Goal: Task Accomplishment & Management: Complete application form

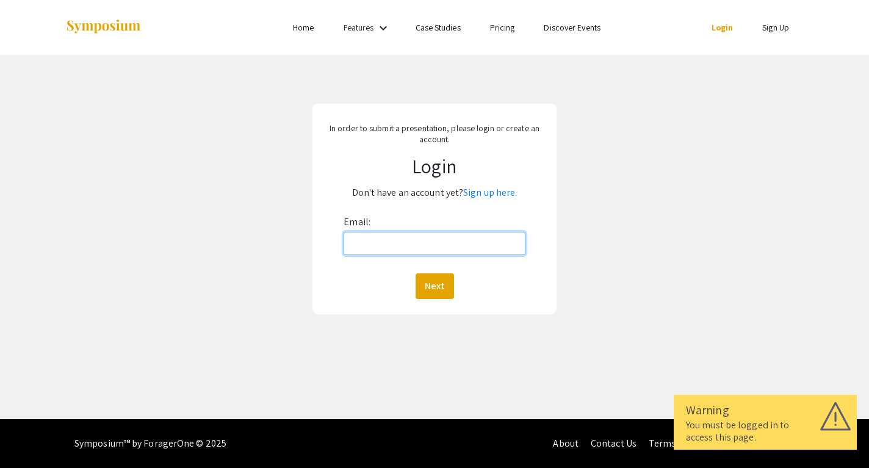
click at [458, 244] on input "Email:" at bounding box center [434, 243] width 181 height 23
type input "[EMAIL_ADDRESS][DOMAIN_NAME]"
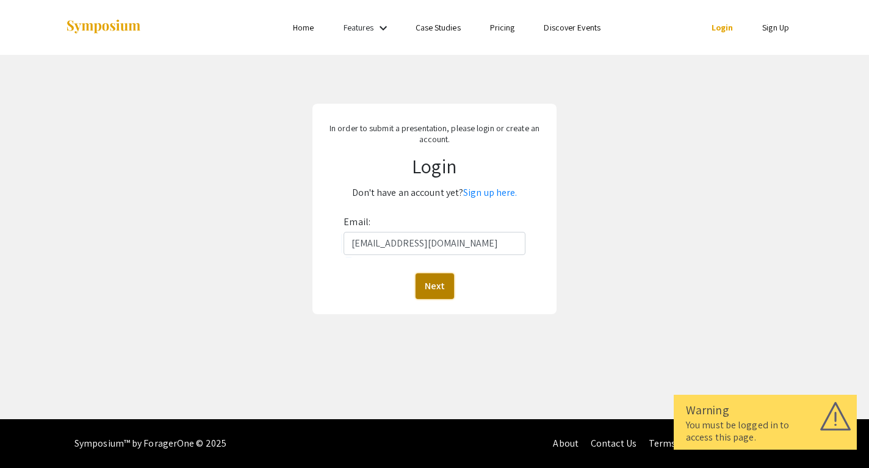
click at [439, 279] on button "Next" at bounding box center [434, 286] width 38 height 26
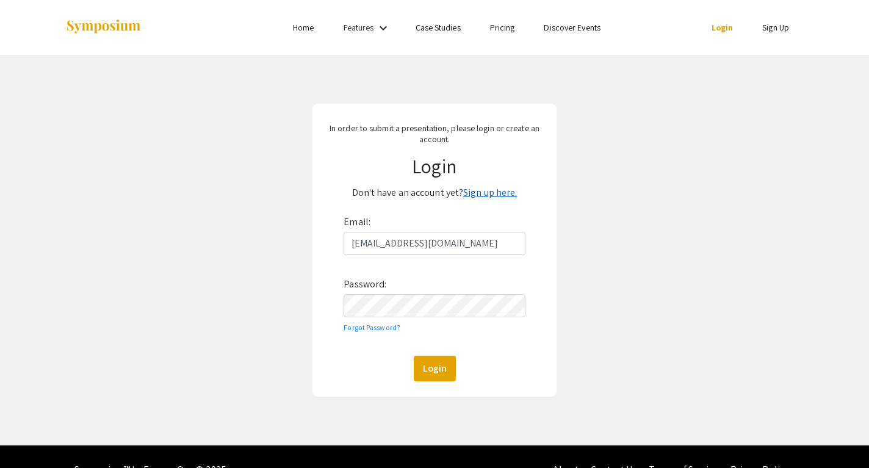
click at [488, 195] on link "Sign up here." at bounding box center [490, 192] width 54 height 13
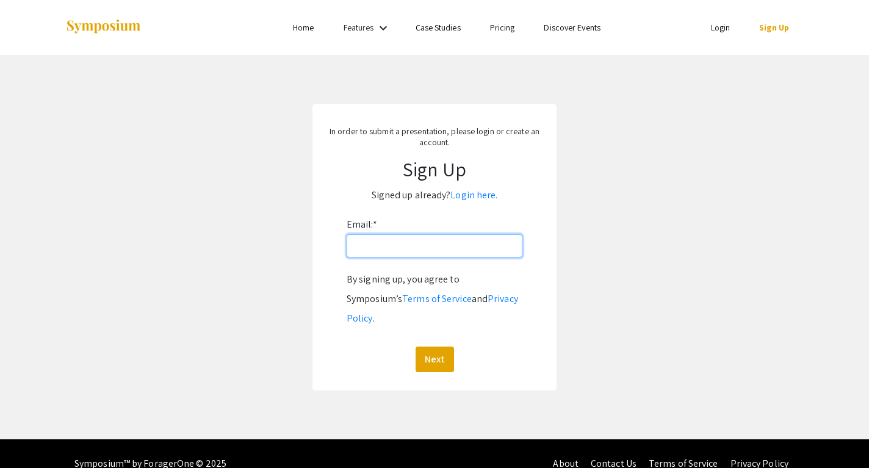
click at [396, 247] on input "Email: *" at bounding box center [435, 245] width 176 height 23
type input "[EMAIL_ADDRESS][DOMAIN_NAME]"
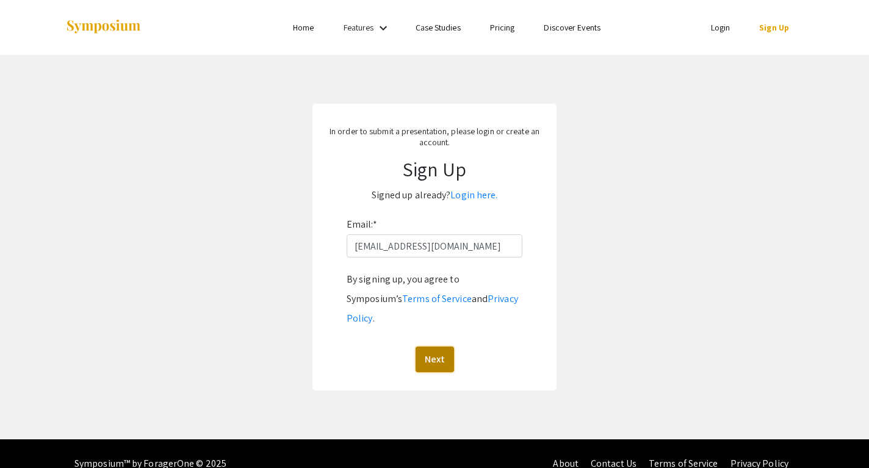
click at [430, 347] on button "Next" at bounding box center [434, 360] width 38 height 26
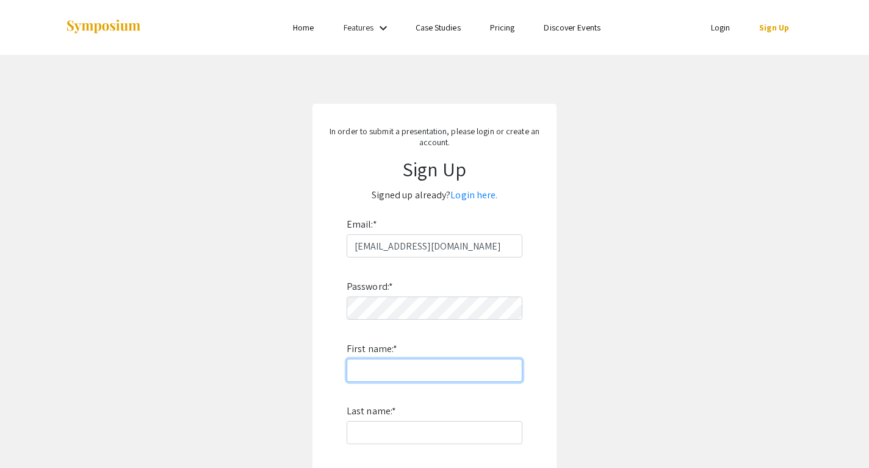
click at [399, 379] on input "First name: *" at bounding box center [435, 370] width 176 height 23
type input "[PERSON_NAME]"
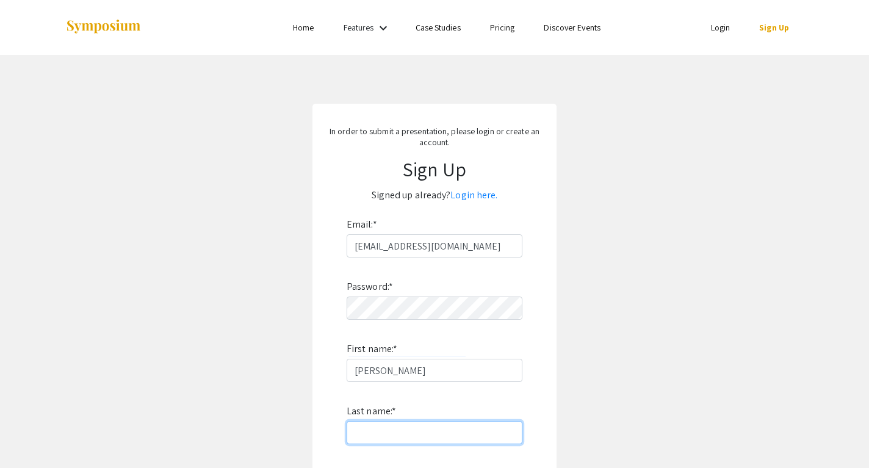
type input "Herzke"
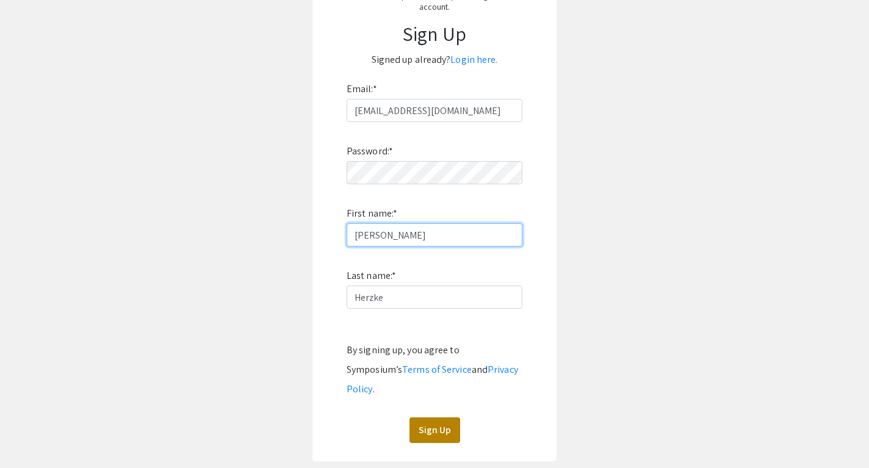
scroll to position [146, 0]
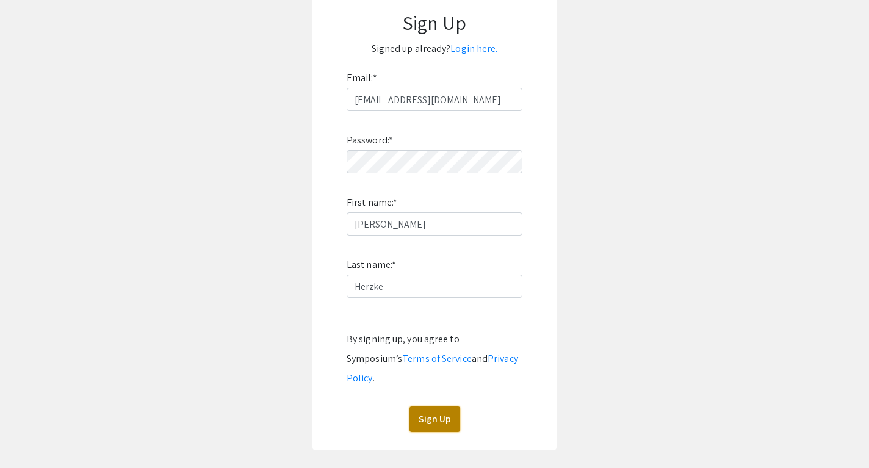
click at [439, 406] on button "Sign Up" at bounding box center [434, 419] width 51 height 26
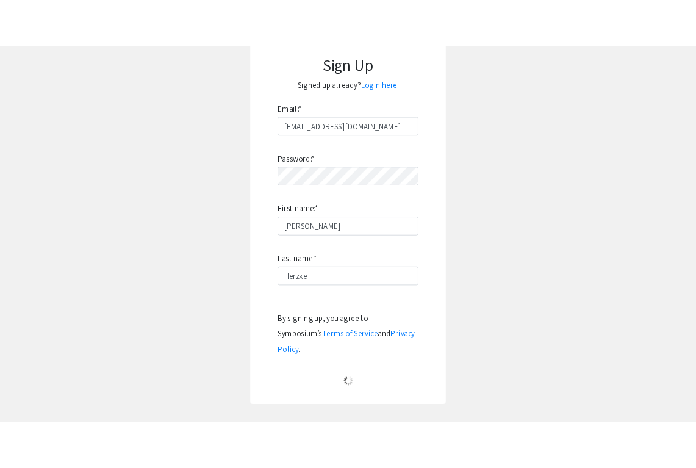
scroll to position [0, 0]
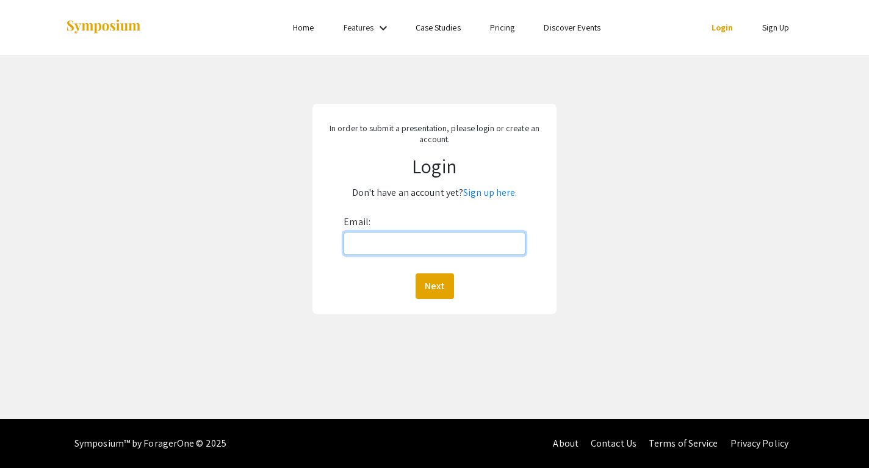
click at [379, 248] on input "Email:" at bounding box center [434, 243] width 181 height 23
type input "[EMAIL_ADDRESS][DOMAIN_NAME]"
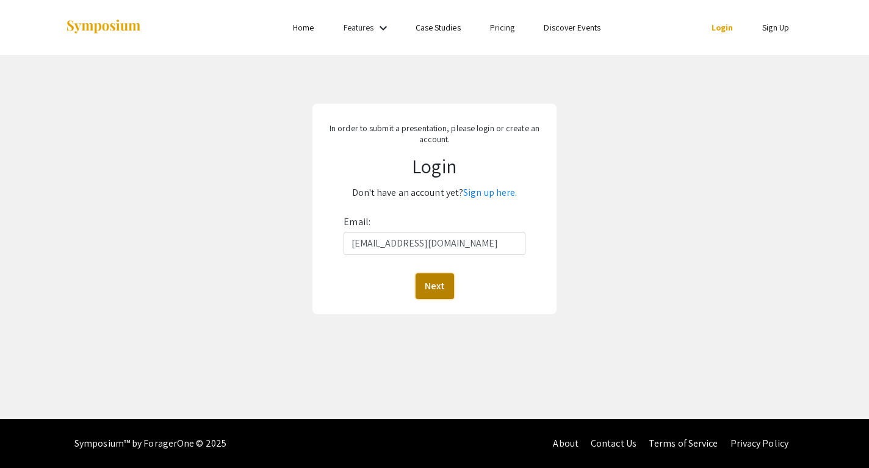
click at [431, 283] on button "Next" at bounding box center [434, 286] width 38 height 26
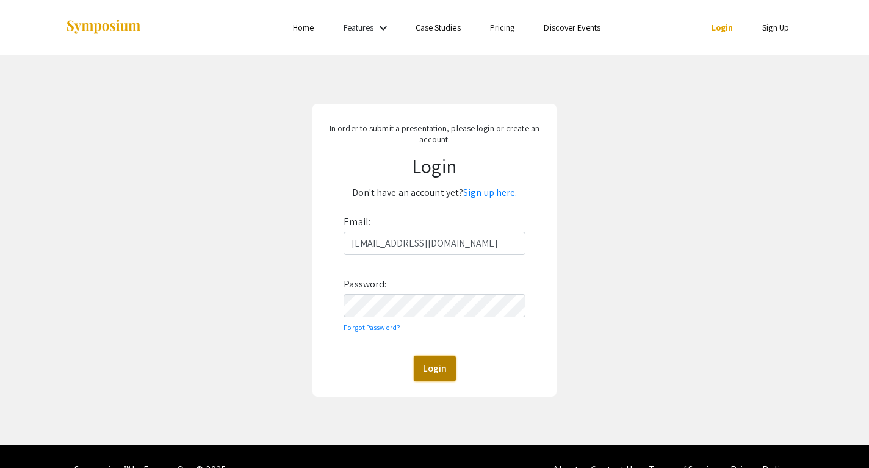
click at [431, 364] on button "Login" at bounding box center [435, 369] width 42 height 26
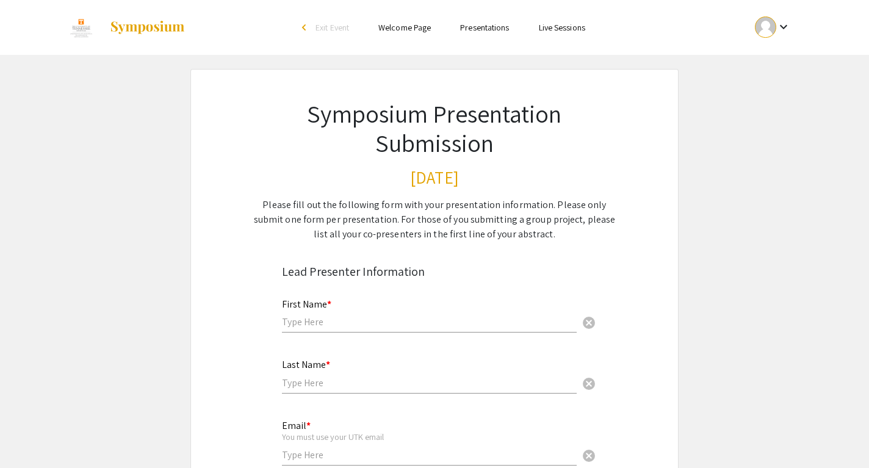
click at [313, 320] on input "text" at bounding box center [429, 321] width 295 height 13
type input "[PERSON_NAME]"
type input "Herzke"
type input "[EMAIL_ADDRESS][DOMAIN_NAME]"
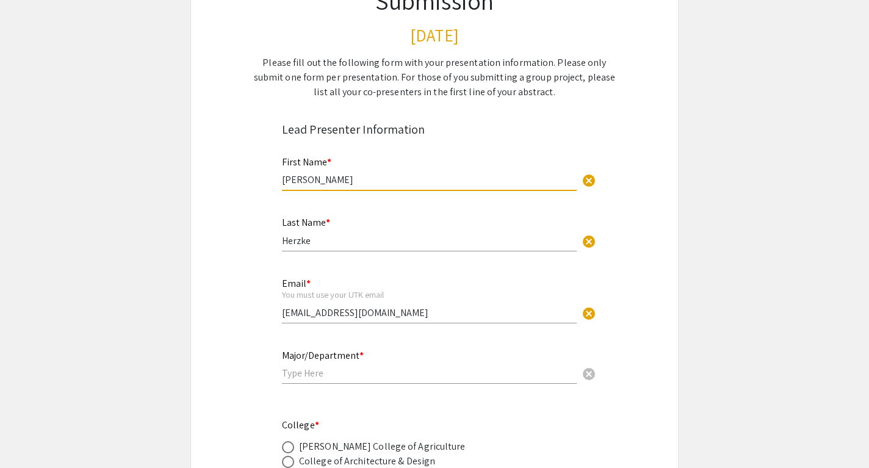
scroll to position [146, 0]
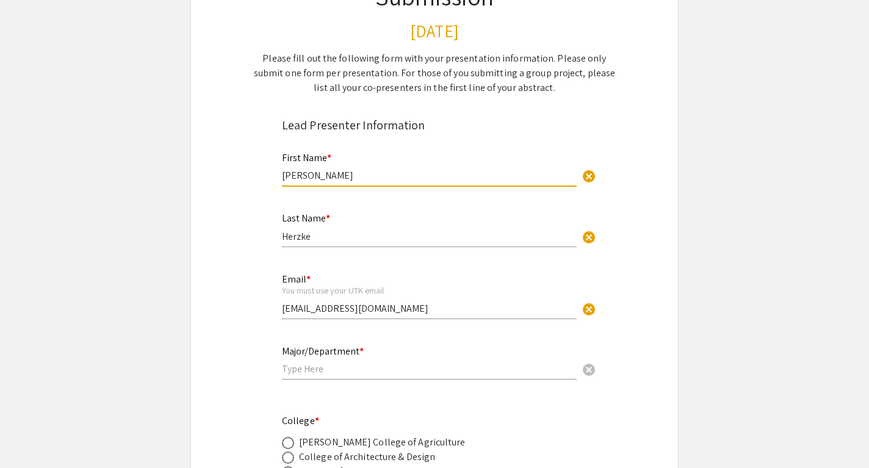
click at [329, 367] on input "text" at bounding box center [429, 368] width 295 height 13
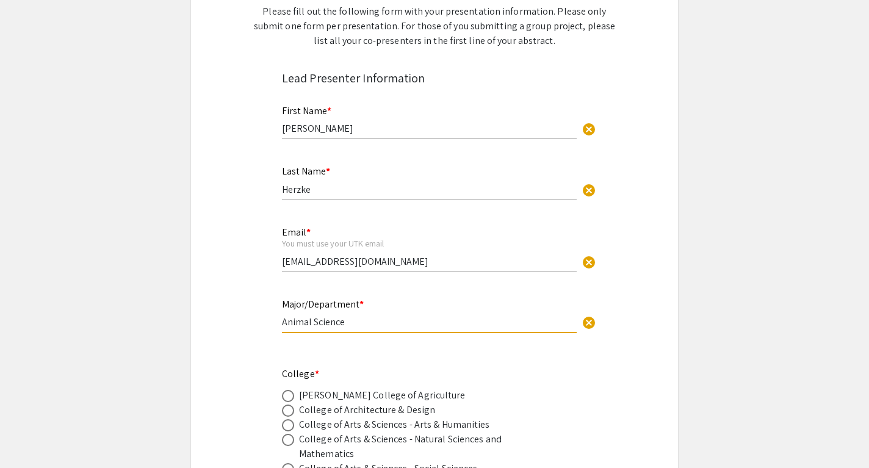
scroll to position [203, 0]
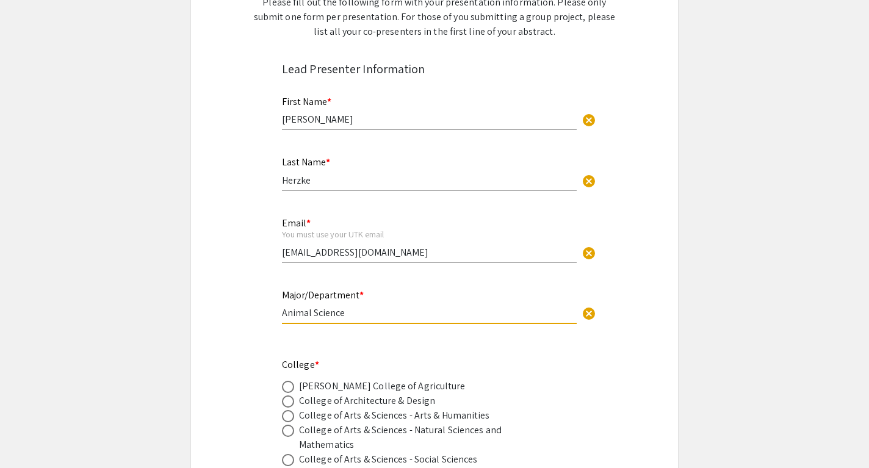
type input "Animal Science"
click at [355, 397] on div "College of Architecture & Design" at bounding box center [367, 401] width 136 height 15
click at [336, 390] on div "[PERSON_NAME] College of Agriculture" at bounding box center [382, 386] width 167 height 15
click at [289, 383] on span at bounding box center [288, 387] width 12 height 12
click at [289, 383] on input "radio" at bounding box center [288, 387] width 12 height 12
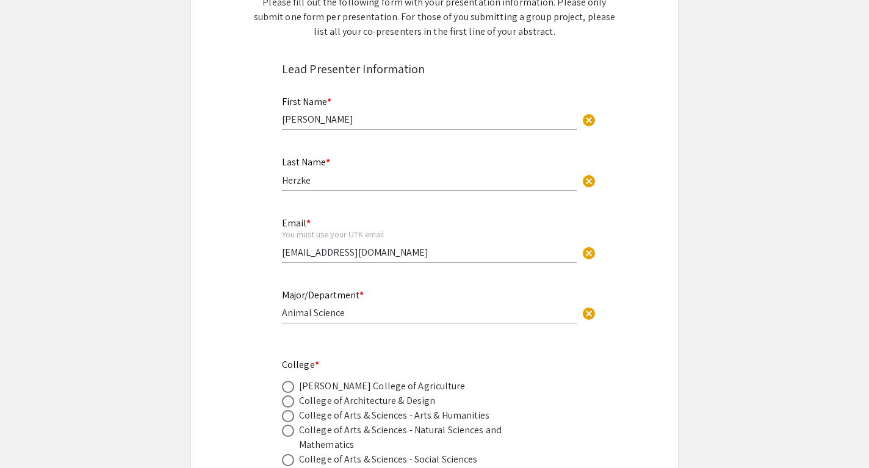
radio input "true"
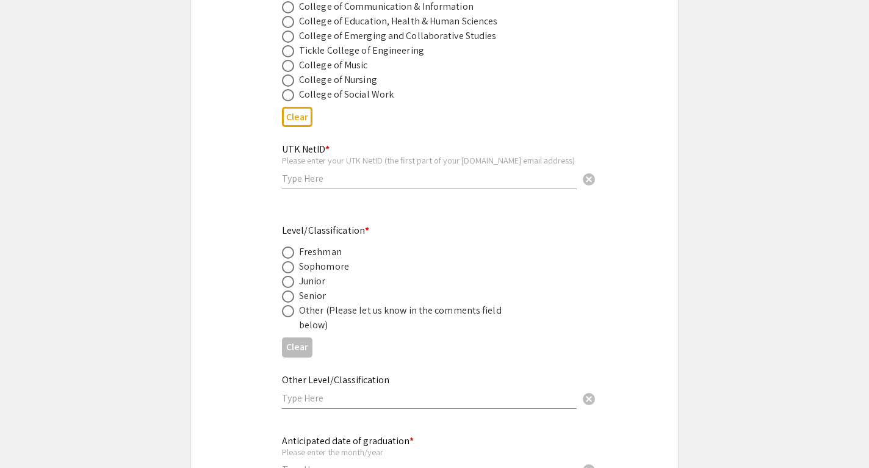
scroll to position [691, 0]
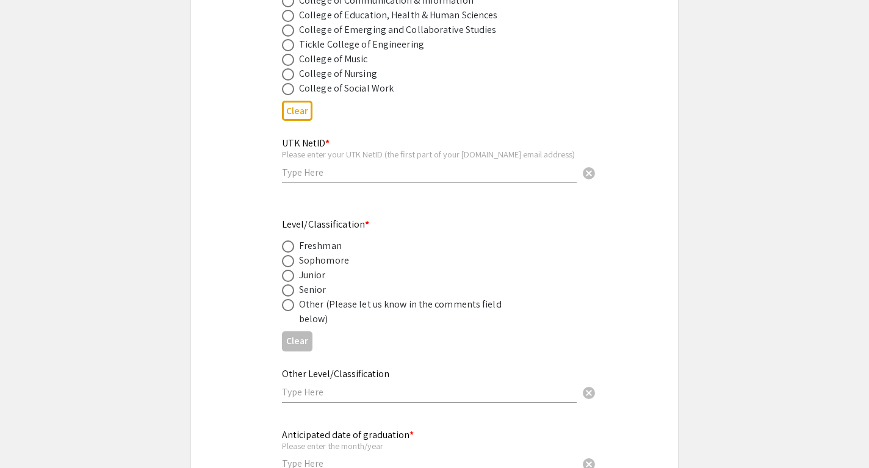
click at [328, 174] on input "text" at bounding box center [429, 172] width 295 height 13
type input "iherzke"
click at [289, 297] on span at bounding box center [288, 290] width 12 height 12
click at [289, 297] on input "radio" at bounding box center [288, 290] width 12 height 12
radio input "true"
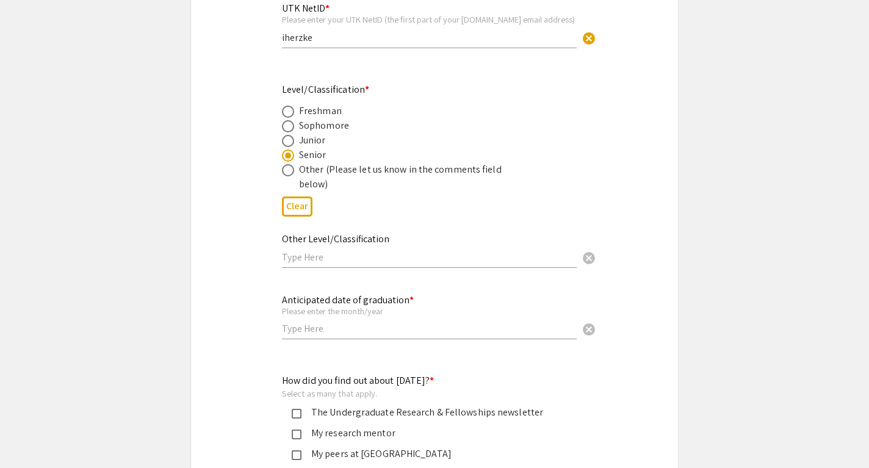
scroll to position [891, 0]
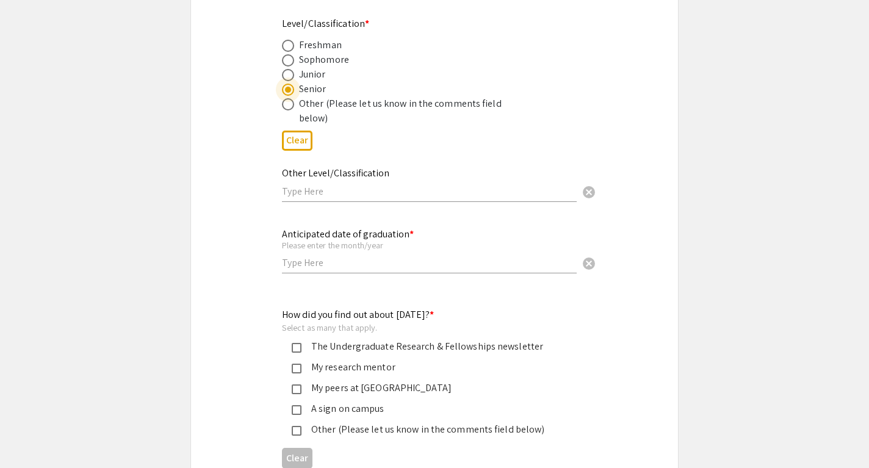
click at [309, 266] on input "text" at bounding box center [429, 262] width 295 height 13
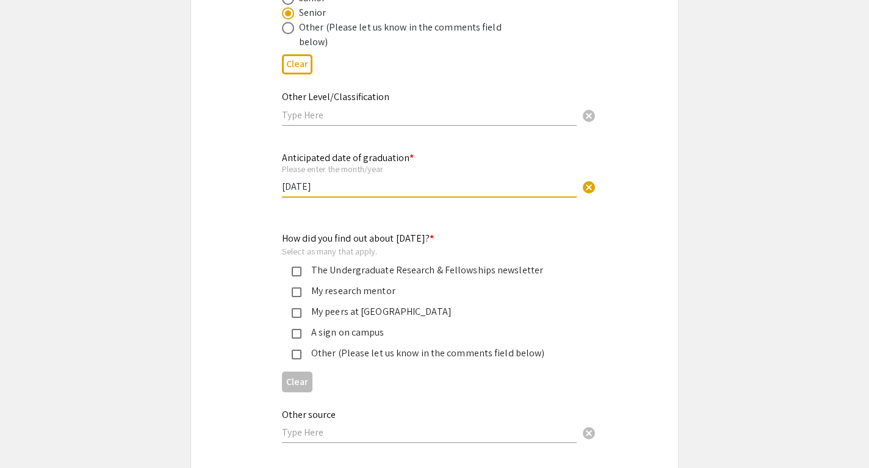
scroll to position [971, 0]
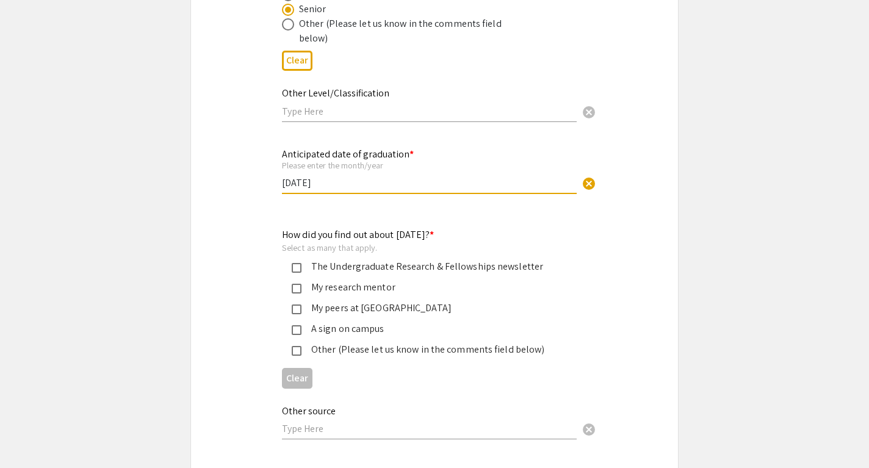
type input "[DATE]"
click at [353, 287] on div "My research mentor" at bounding box center [429, 287] width 256 height 15
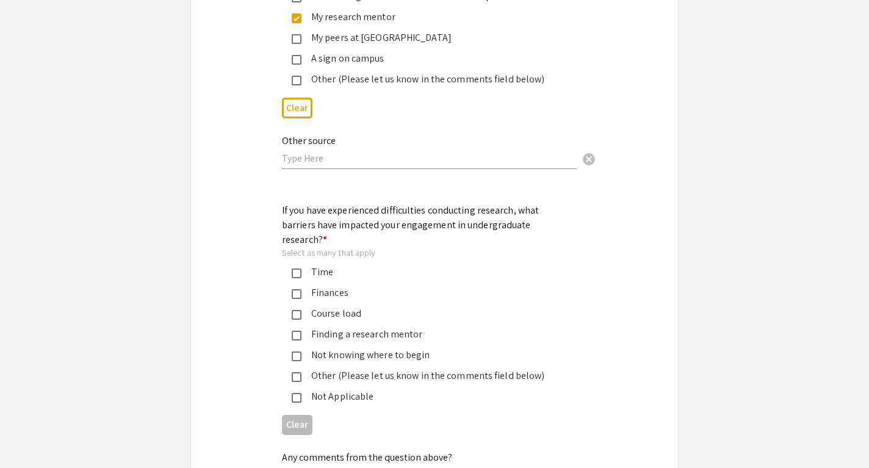
scroll to position [1271, 0]
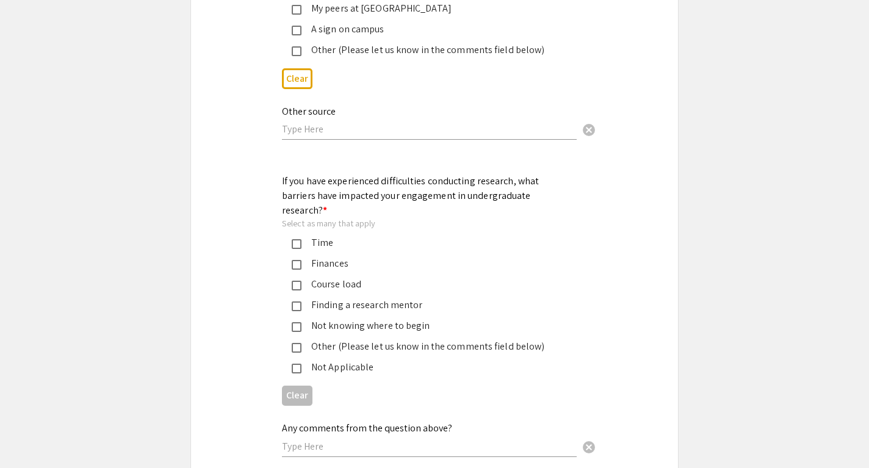
click at [329, 360] on div "Not Applicable" at bounding box center [429, 367] width 256 height 15
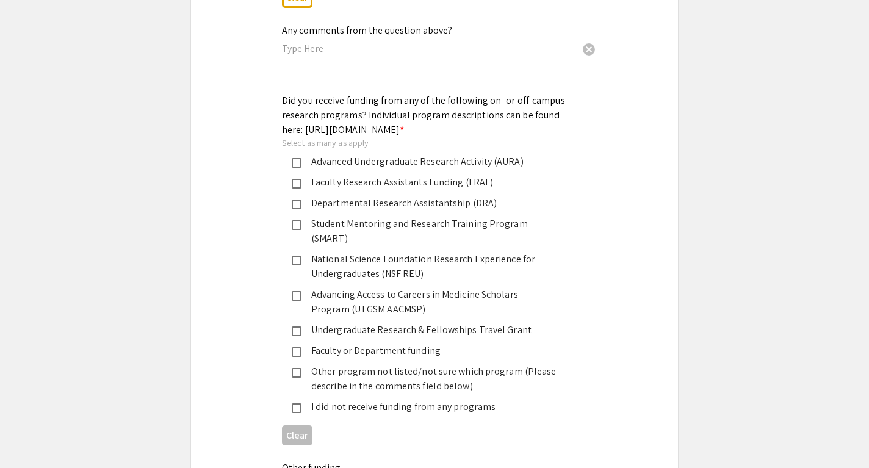
scroll to position [1672, 0]
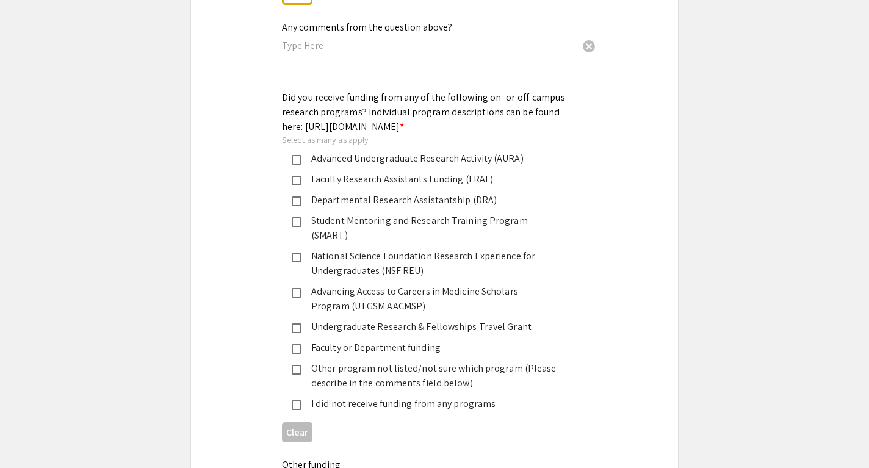
click at [299, 400] on mat-pseudo-checkbox at bounding box center [297, 405] width 10 height 10
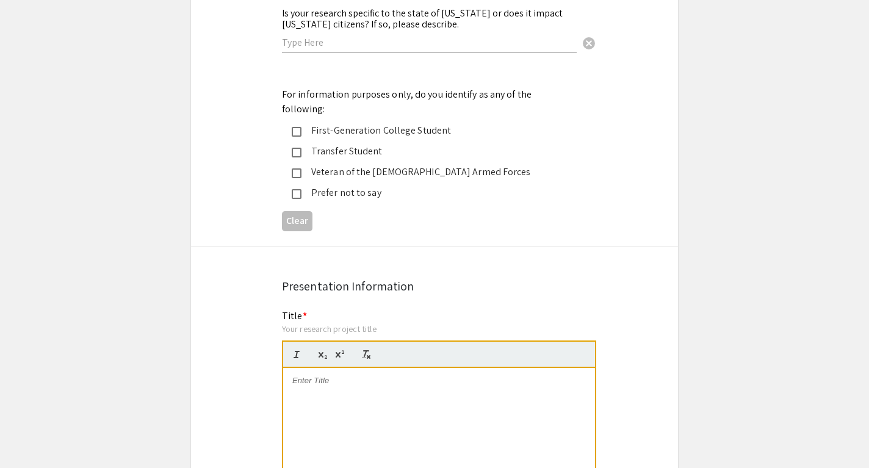
scroll to position [2185, 0]
click at [317, 375] on p at bounding box center [438, 380] width 293 height 11
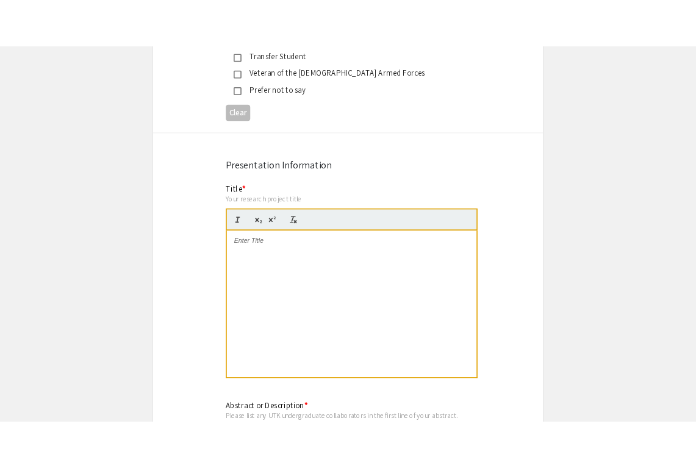
scroll to position [0, 0]
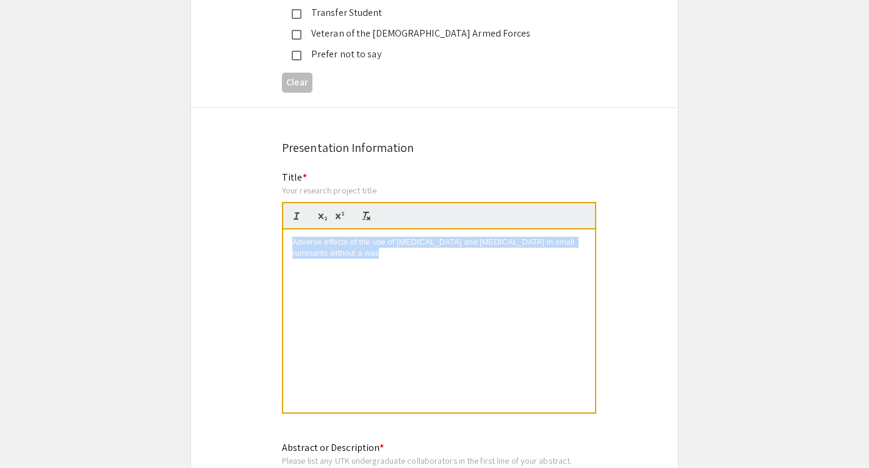
drag, startPoint x: 439, startPoint y: 225, endPoint x: 289, endPoint y: 210, distance: 151.4
click at [289, 229] on div "Adverse effects of the use of [MEDICAL_DATA] and [MEDICAL_DATA] in small rumina…" at bounding box center [439, 320] width 312 height 183
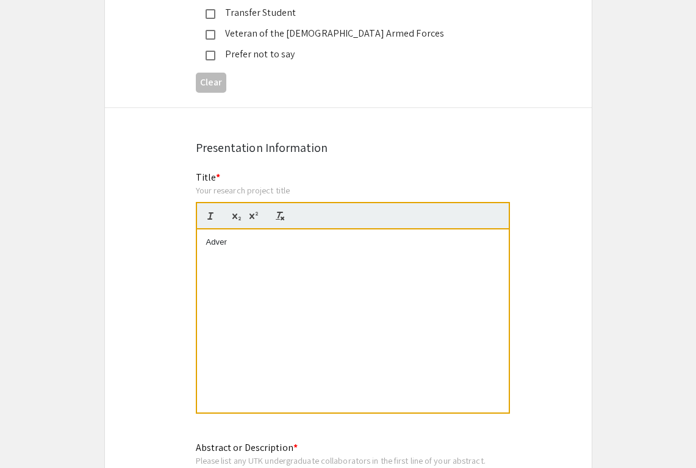
drag, startPoint x: 354, startPoint y: 230, endPoint x: 696, endPoint y: 1, distance: 411.2
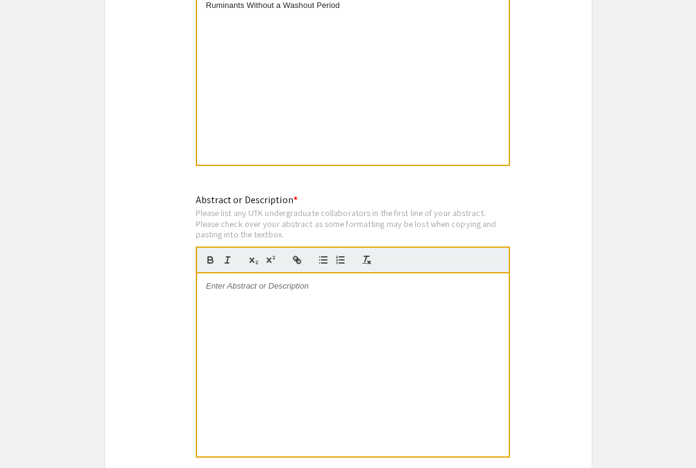
scroll to position [2572, 0]
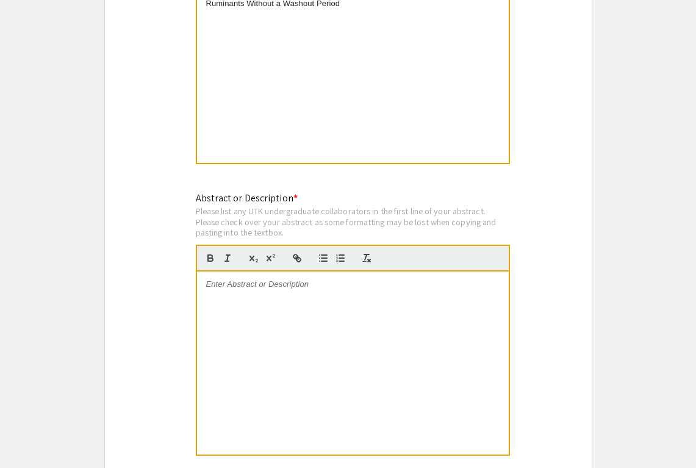
click at [229, 277] on div at bounding box center [353, 363] width 312 height 183
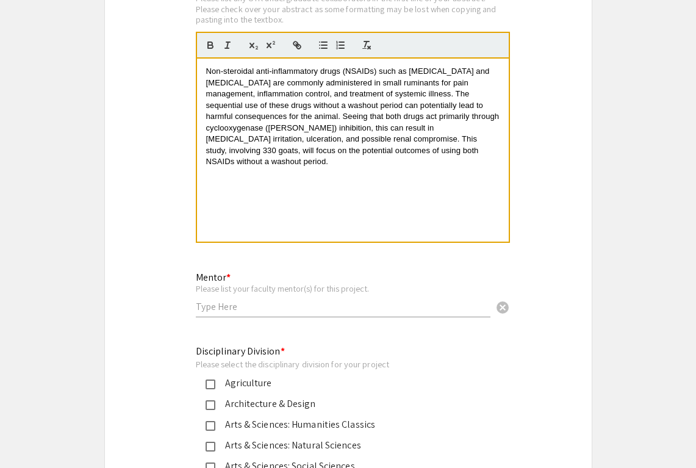
scroll to position [2794, 0]
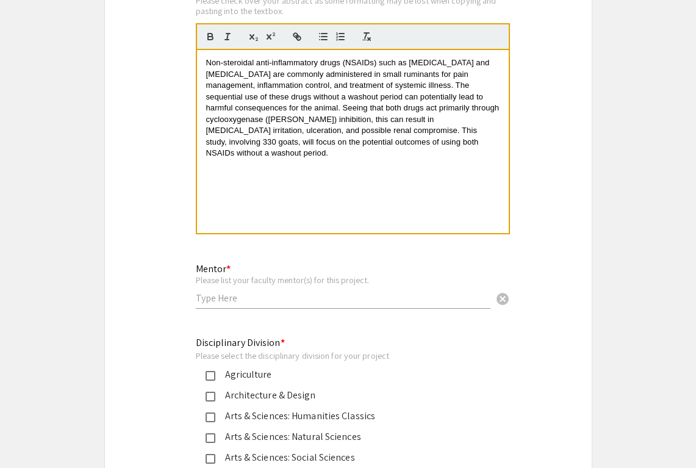
click at [245, 292] on input "text" at bounding box center [343, 298] width 295 height 13
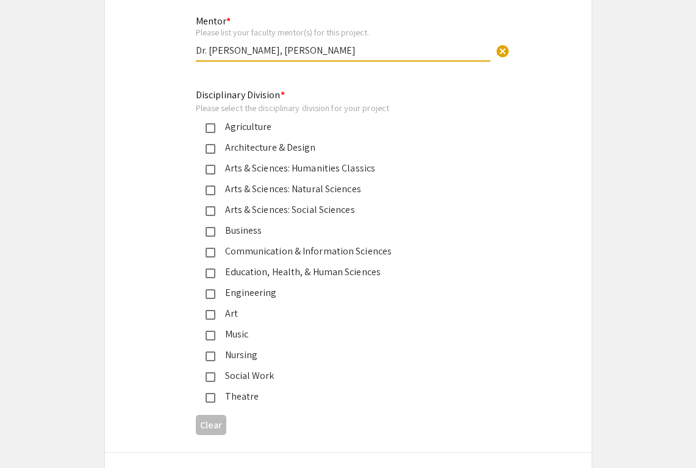
scroll to position [3040, 0]
type input "Dr. [PERSON_NAME], [PERSON_NAME]"
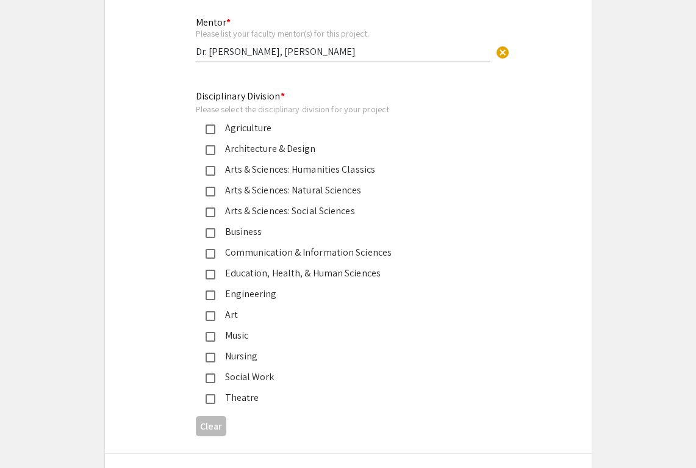
click at [267, 121] on div "Agriculture" at bounding box center [343, 128] width 256 height 15
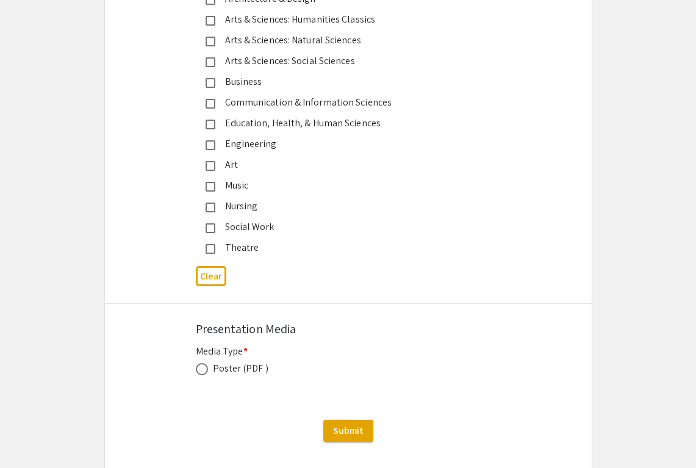
scroll to position [3196, 0]
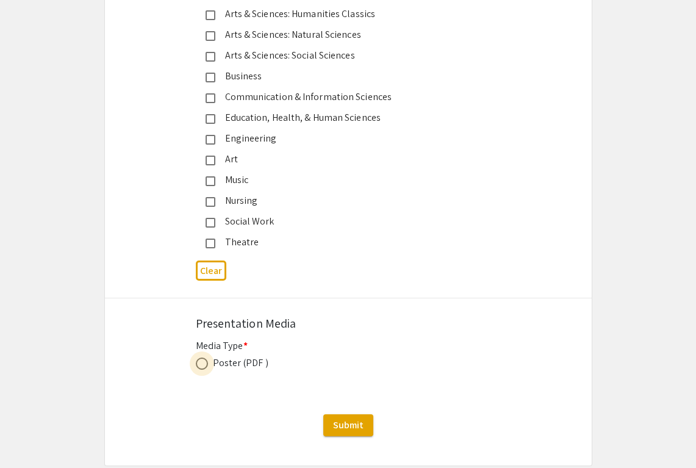
click at [205, 358] on span at bounding box center [202, 364] width 12 height 12
click at [205, 358] on input "radio" at bounding box center [202, 364] width 12 height 12
radio input "true"
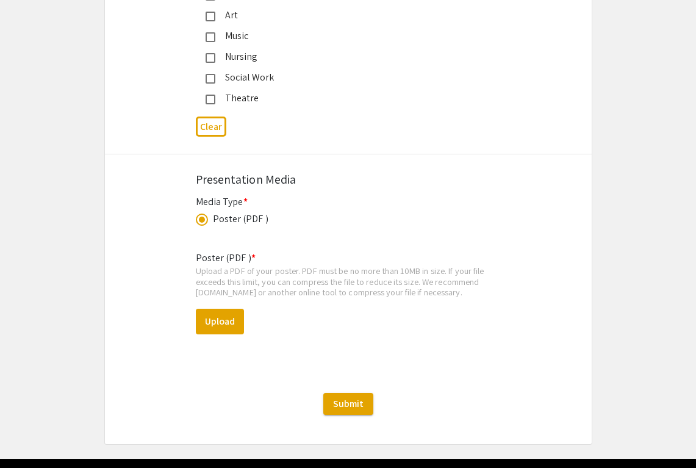
scroll to position [3341, 0]
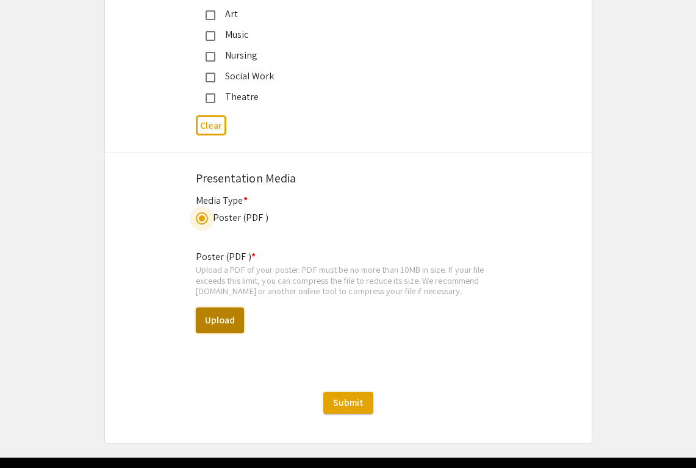
click at [231, 308] on button "Upload" at bounding box center [220, 321] width 48 height 26
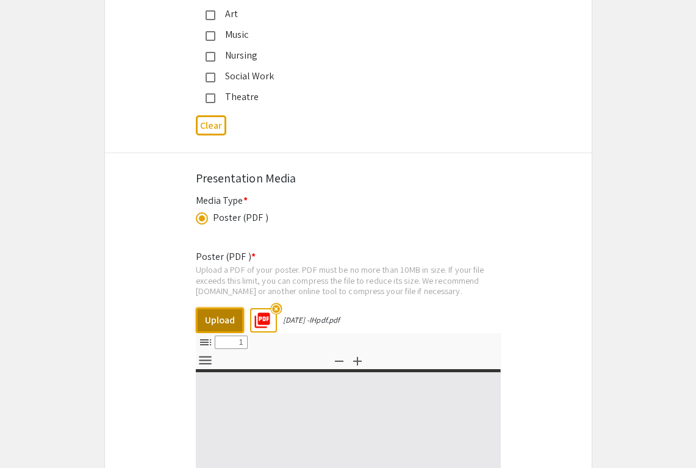
select select "custom"
type input "0"
select select "custom"
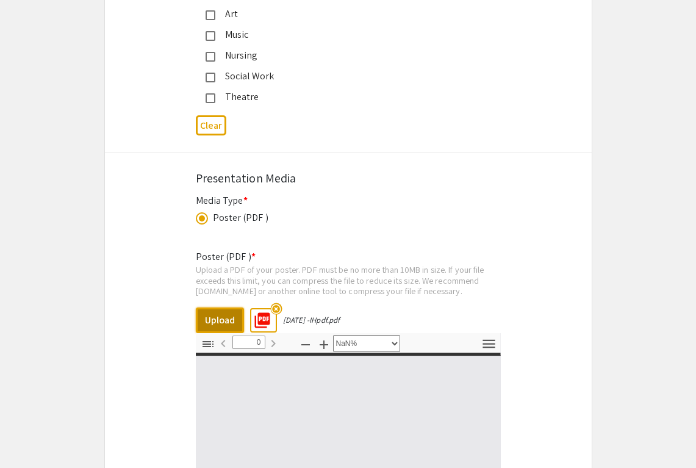
type input "1"
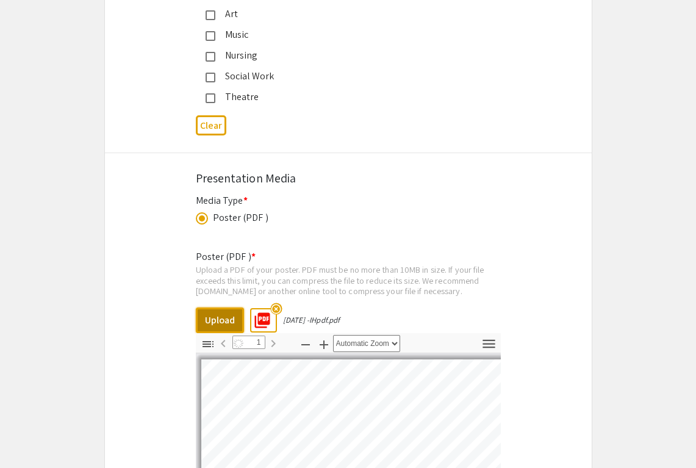
select select "auto"
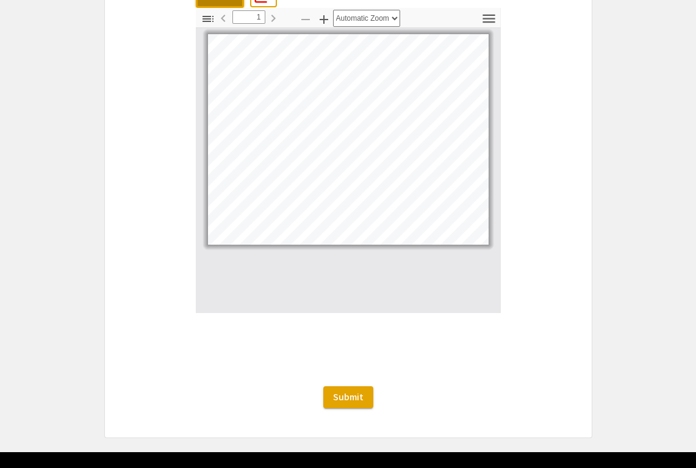
scroll to position [3675, 0]
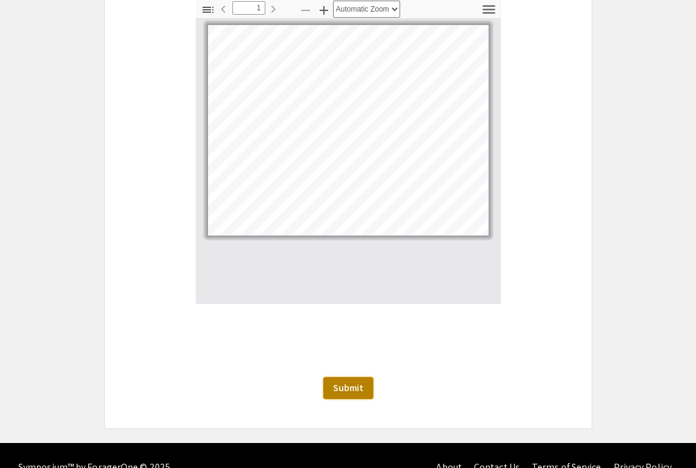
click at [352, 381] on span "Submit" at bounding box center [348, 387] width 31 height 13
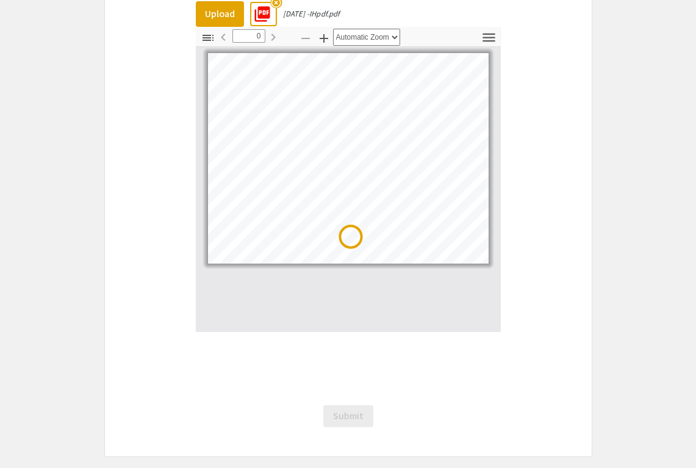
scroll to position [0, 0]
